Goal: Task Accomplishment & Management: Manage account settings

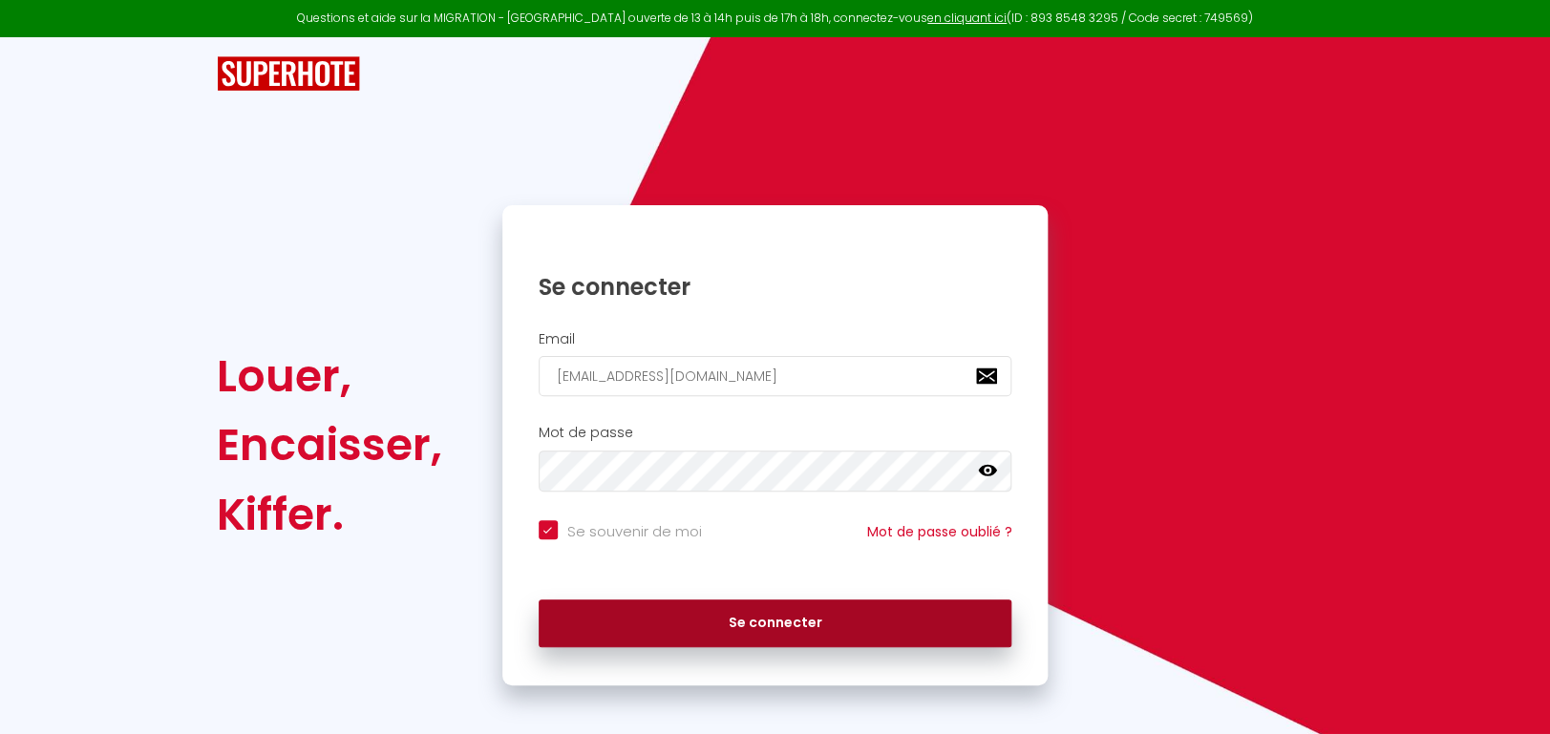
click at [849, 612] on button "Se connecter" at bounding box center [775, 624] width 474 height 48
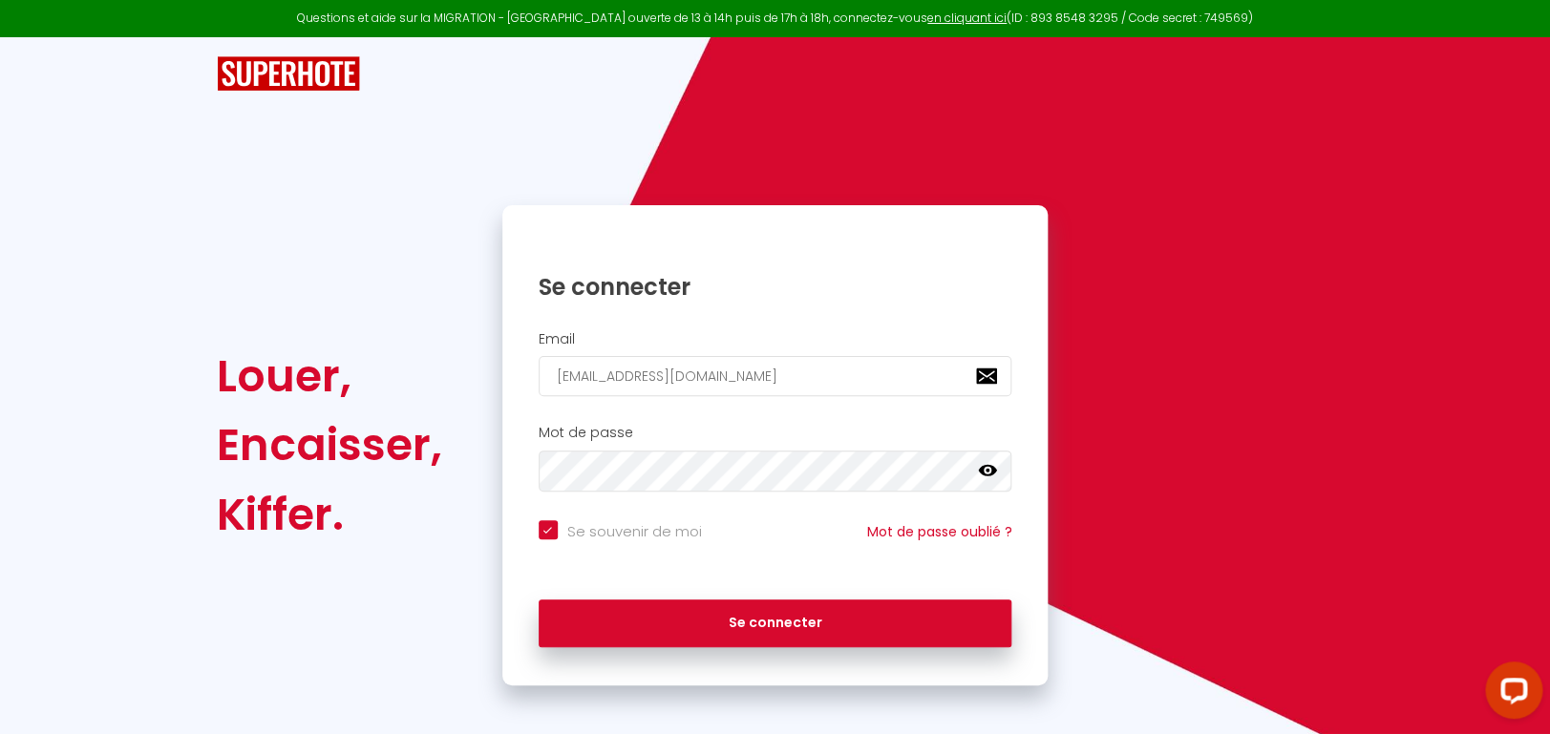
click at [984, 464] on icon at bounding box center [987, 470] width 19 height 19
click at [730, 598] on div "Se connecter" at bounding box center [775, 618] width 546 height 57
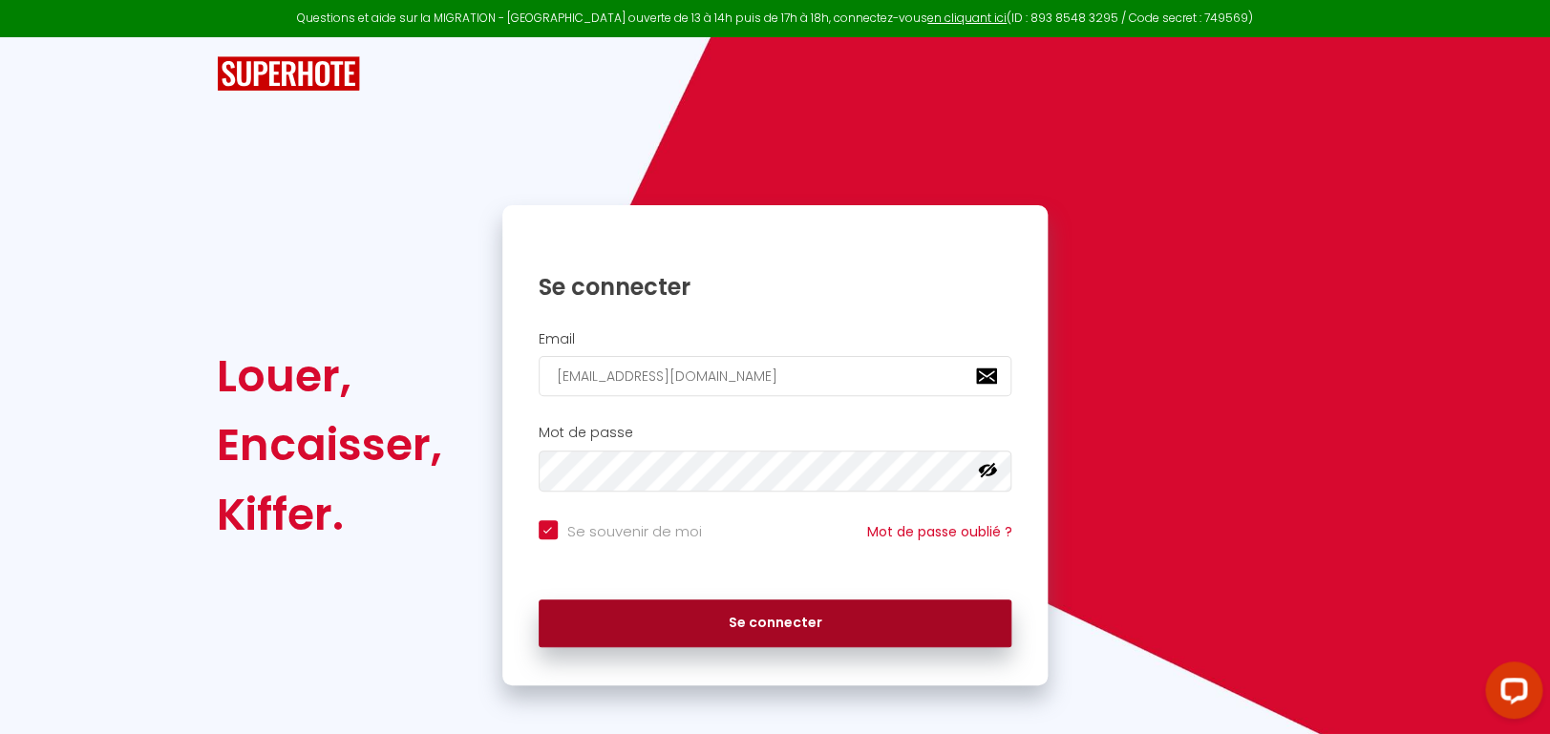
click at [802, 621] on button "Se connecter" at bounding box center [775, 624] width 474 height 48
checkbox input "true"
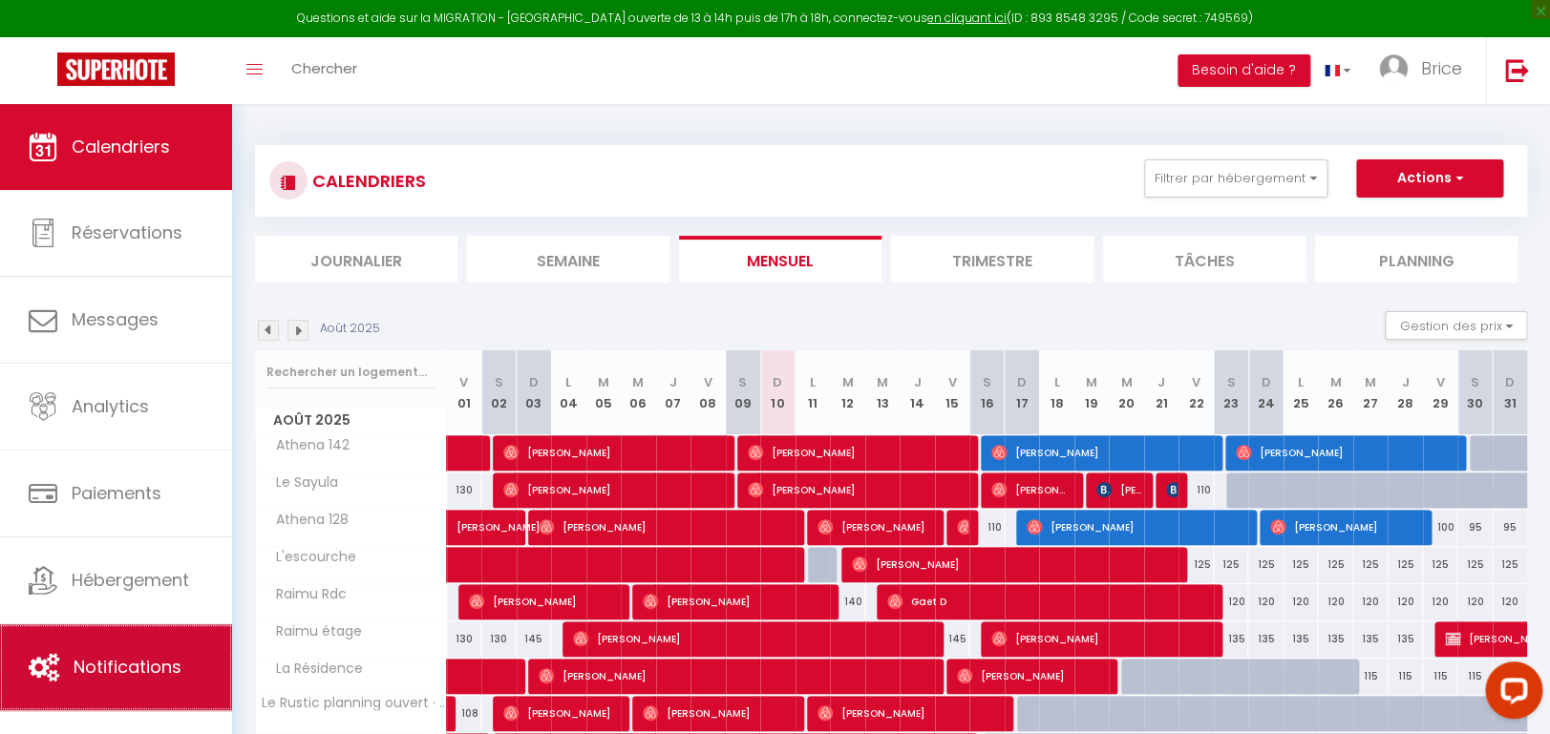
click at [91, 663] on span "Notifications" at bounding box center [128, 667] width 108 height 24
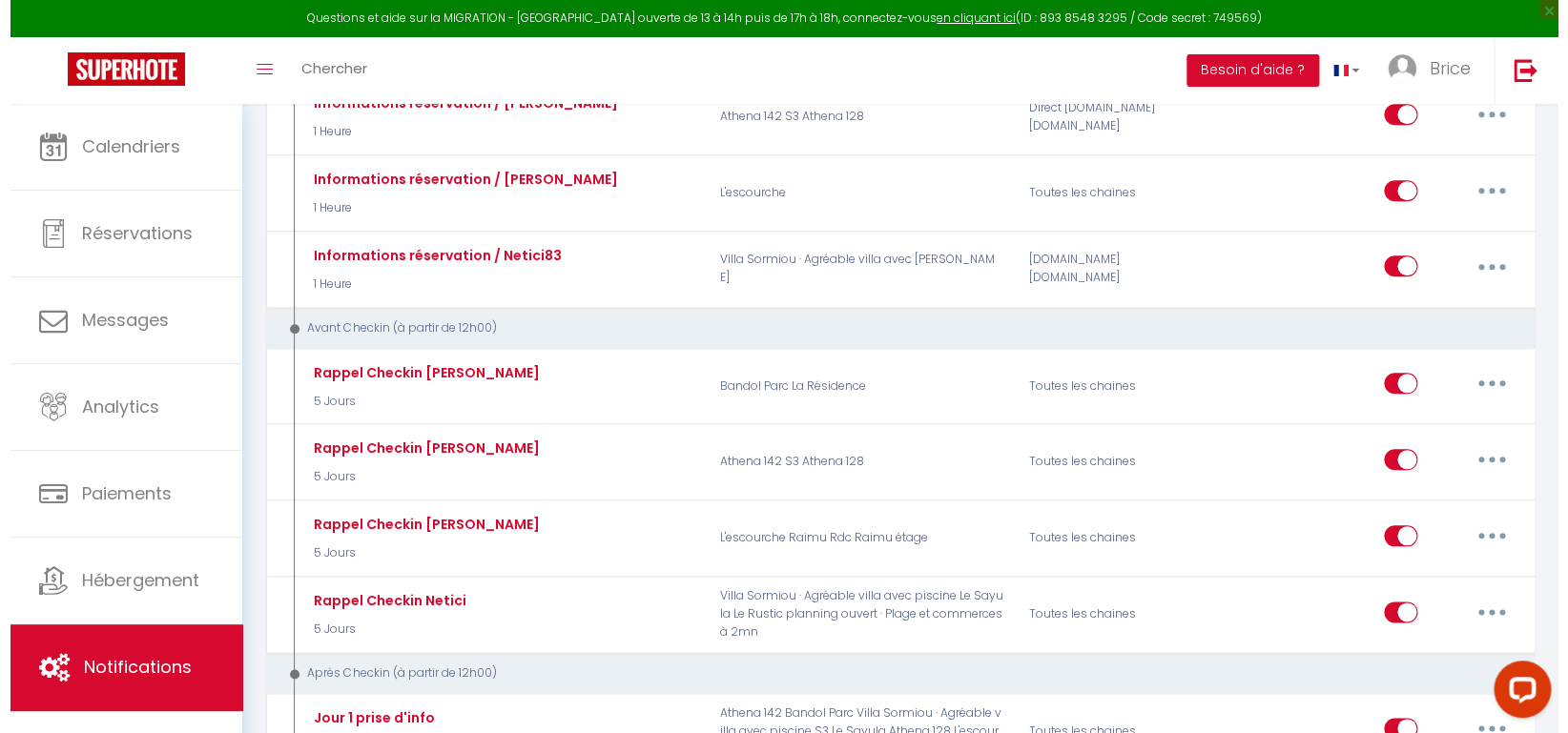
scroll to position [701, 0]
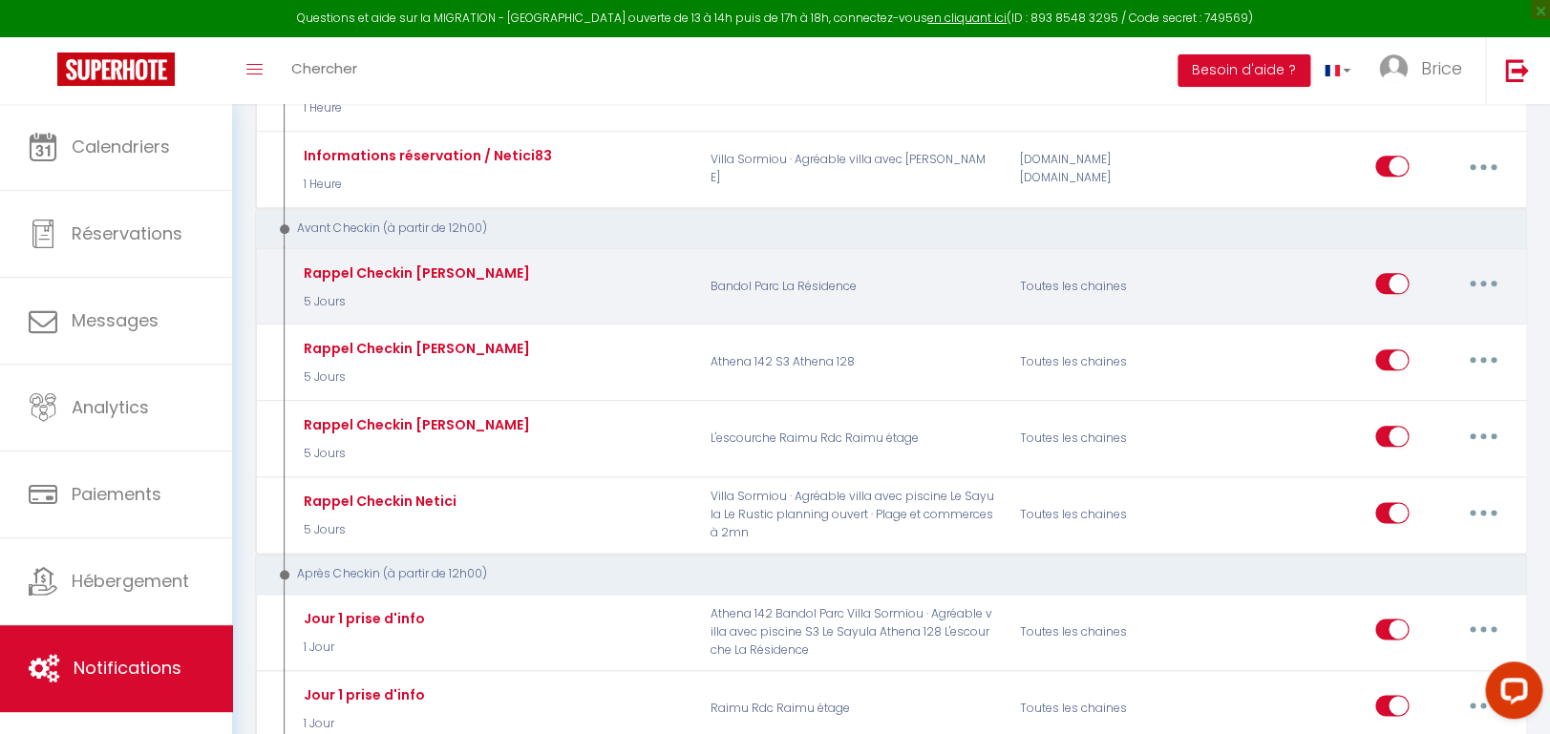
click at [1490, 270] on button "button" at bounding box center [1482, 283] width 53 height 31
click at [1392, 325] on link "Editer" at bounding box center [1432, 327] width 141 height 32
type input "Rappel Checkin [PERSON_NAME]"
select select "5 Jours"
select select
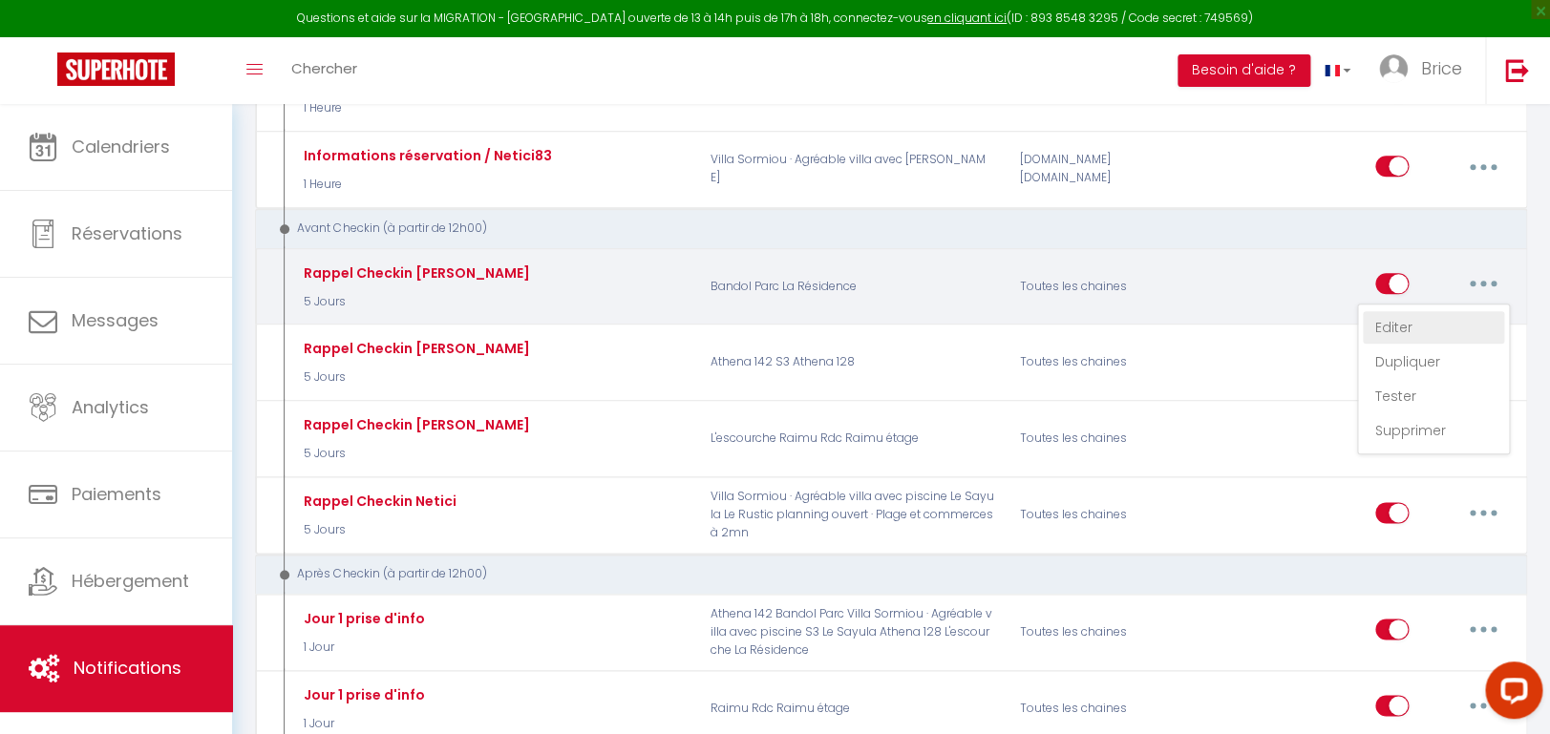
checkbox input "true"
checkbox input "false"
radio input "true"
type input "Remise des clés"
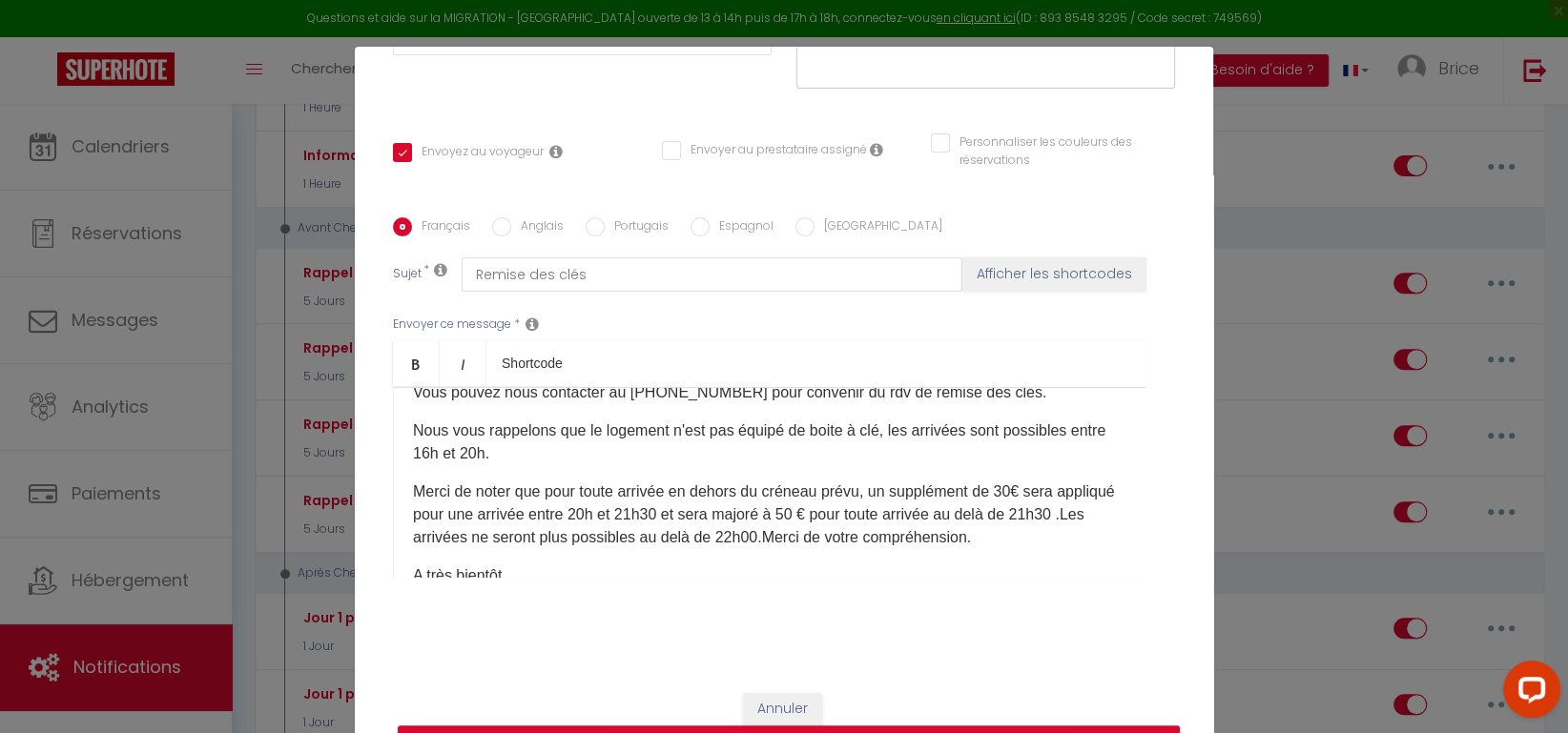
scroll to position [177, 0]
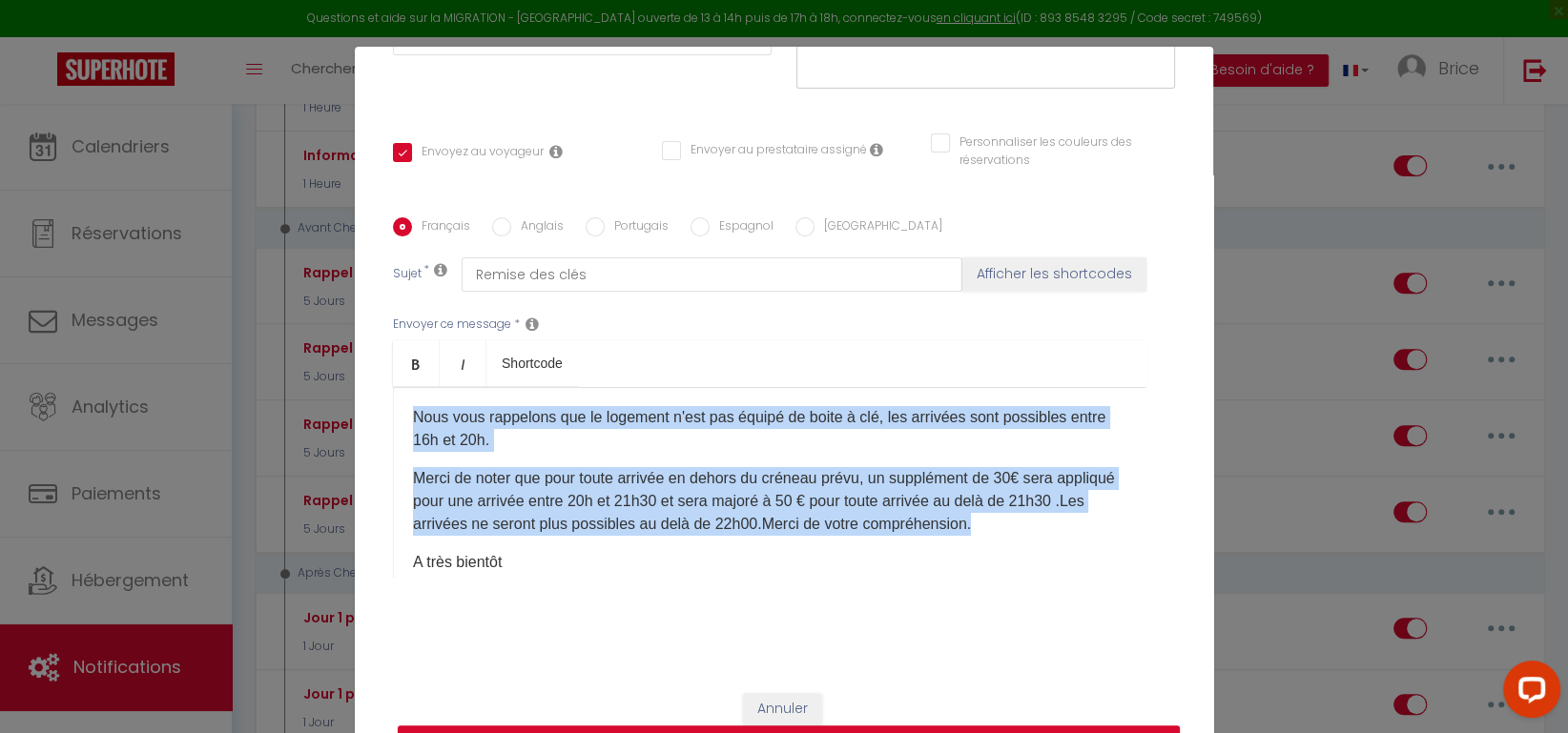
drag, startPoint x: 403, startPoint y: 412, endPoint x: 1063, endPoint y: 533, distance: 671.0
click at [1063, 532] on div "Bonjour [GUEST:FIRST_NAME]​ votre séjour à [RENTAL:CITY]​ approche, Nous aurion…" at bounding box center [769, 482] width 753 height 191
copy div "Nous vous rappelons que le logement n'est pas équipé de boite à clé, les arrivé…"
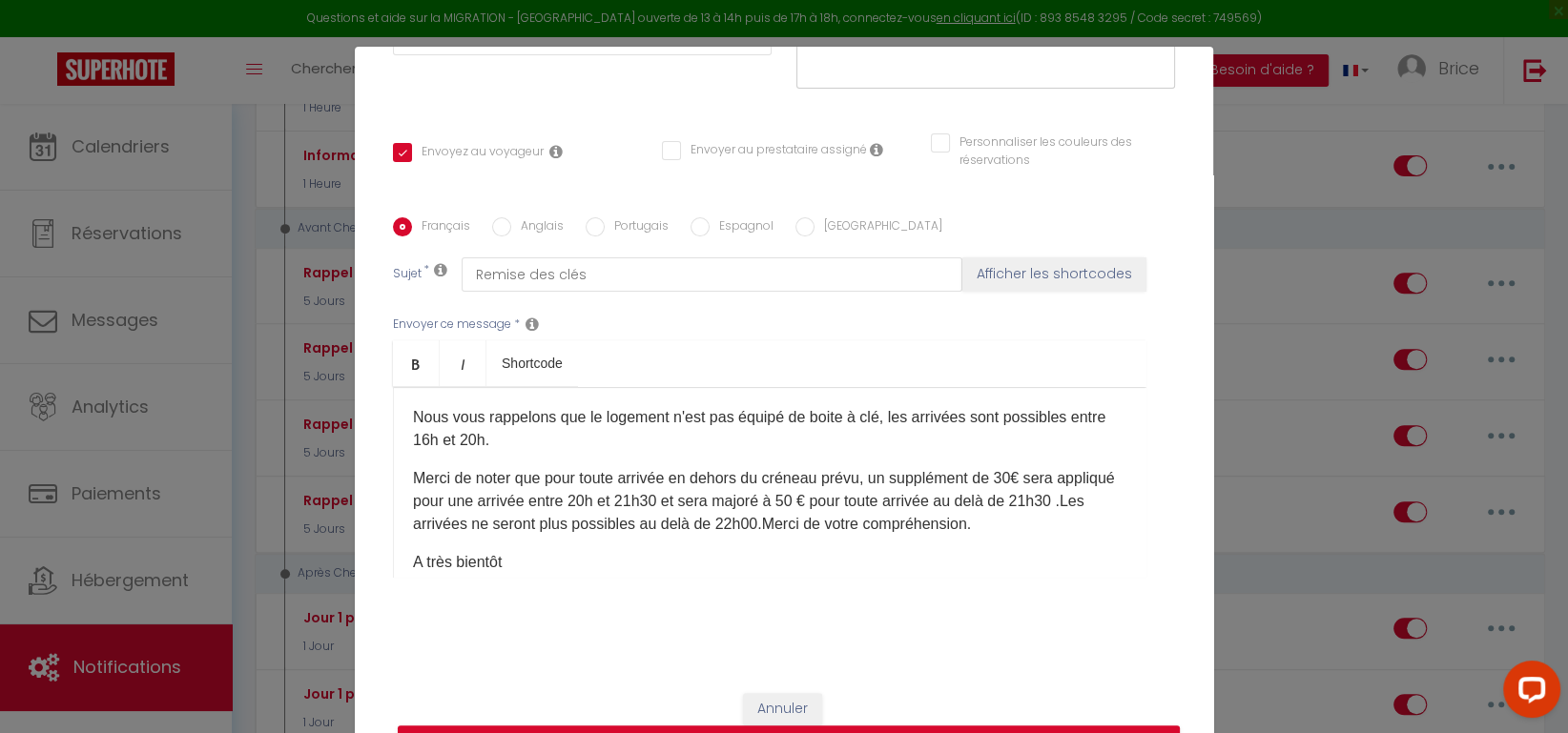
click at [1271, 138] on div "Modifier la notification × Titre * Rappel Checkin [PERSON_NAME] Pour cet héberg…" at bounding box center [784, 366] width 1568 height 733
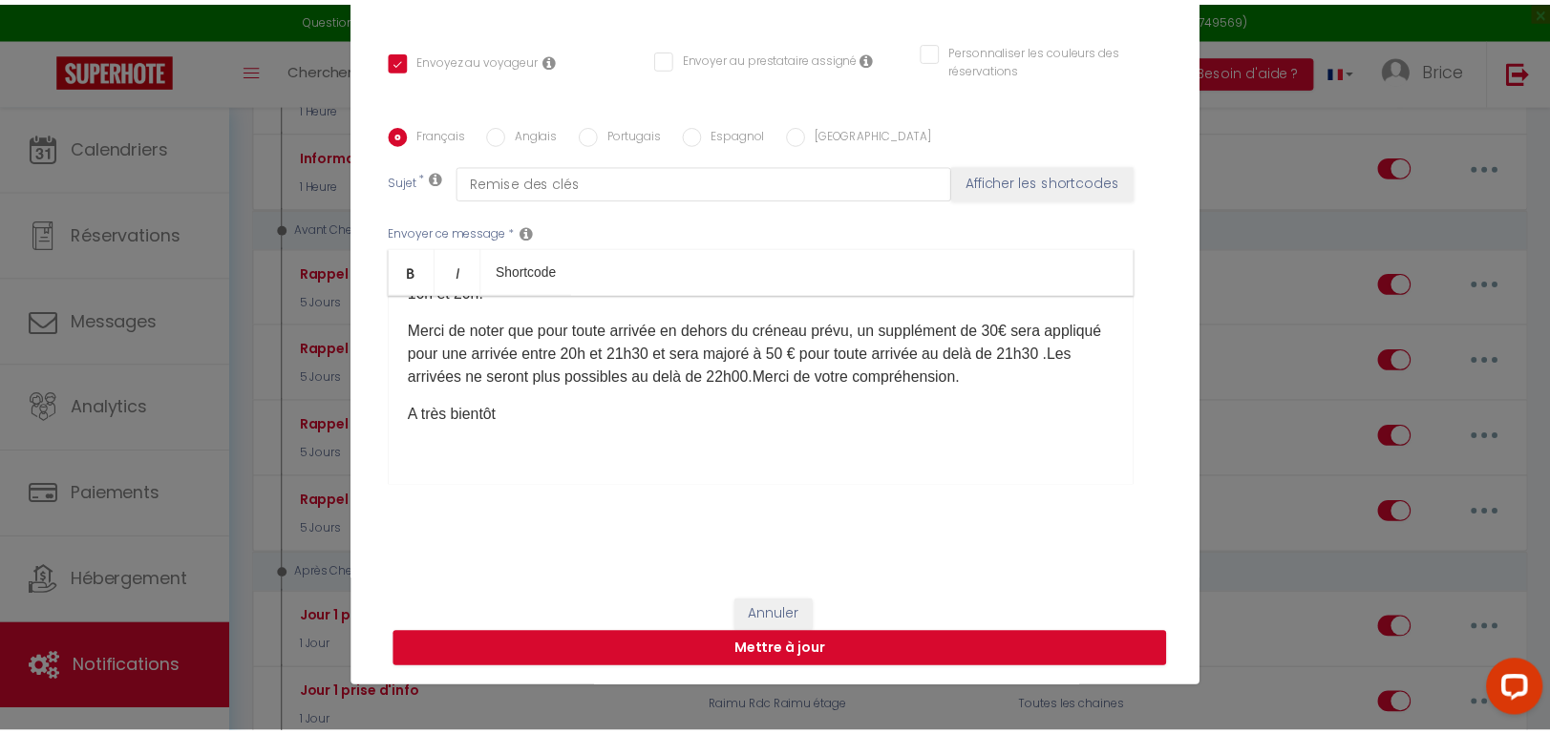
scroll to position [235, 0]
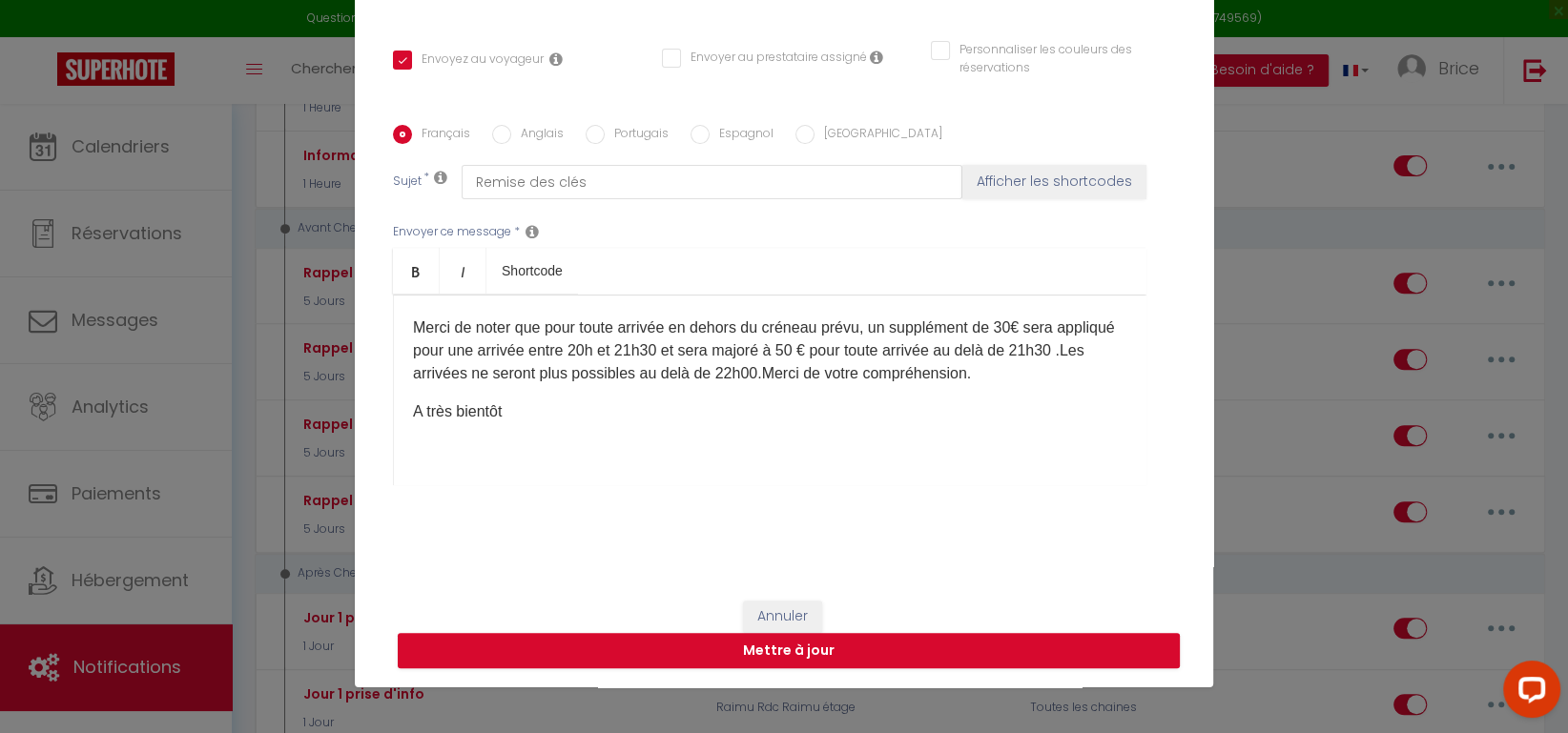
click at [775, 596] on div "Annuler Mettre à jour" at bounding box center [783, 634] width 858 height 106
drag, startPoint x: 1335, startPoint y: 292, endPoint x: 1234, endPoint y: 366, distance: 125.2
click at [1324, 299] on div "Modifier la notification × Titre * Rappel Checkin [PERSON_NAME] Pour cet héberg…" at bounding box center [784, 366] width 1568 height 733
click at [771, 616] on button "Annuler" at bounding box center [782, 616] width 79 height 32
